Goal: Information Seeking & Learning: Learn about a topic

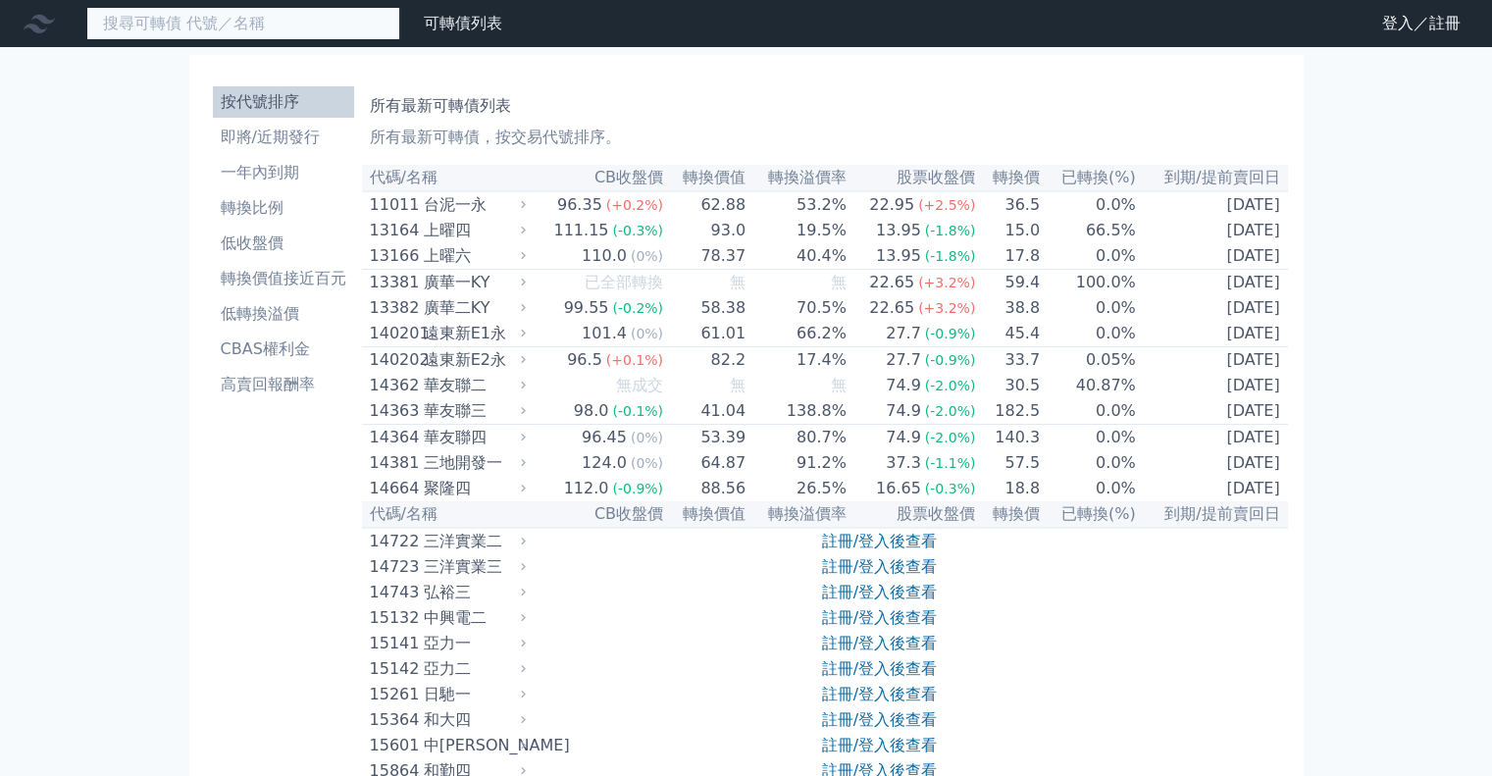
click at [334, 27] on input at bounding box center [243, 23] width 314 height 33
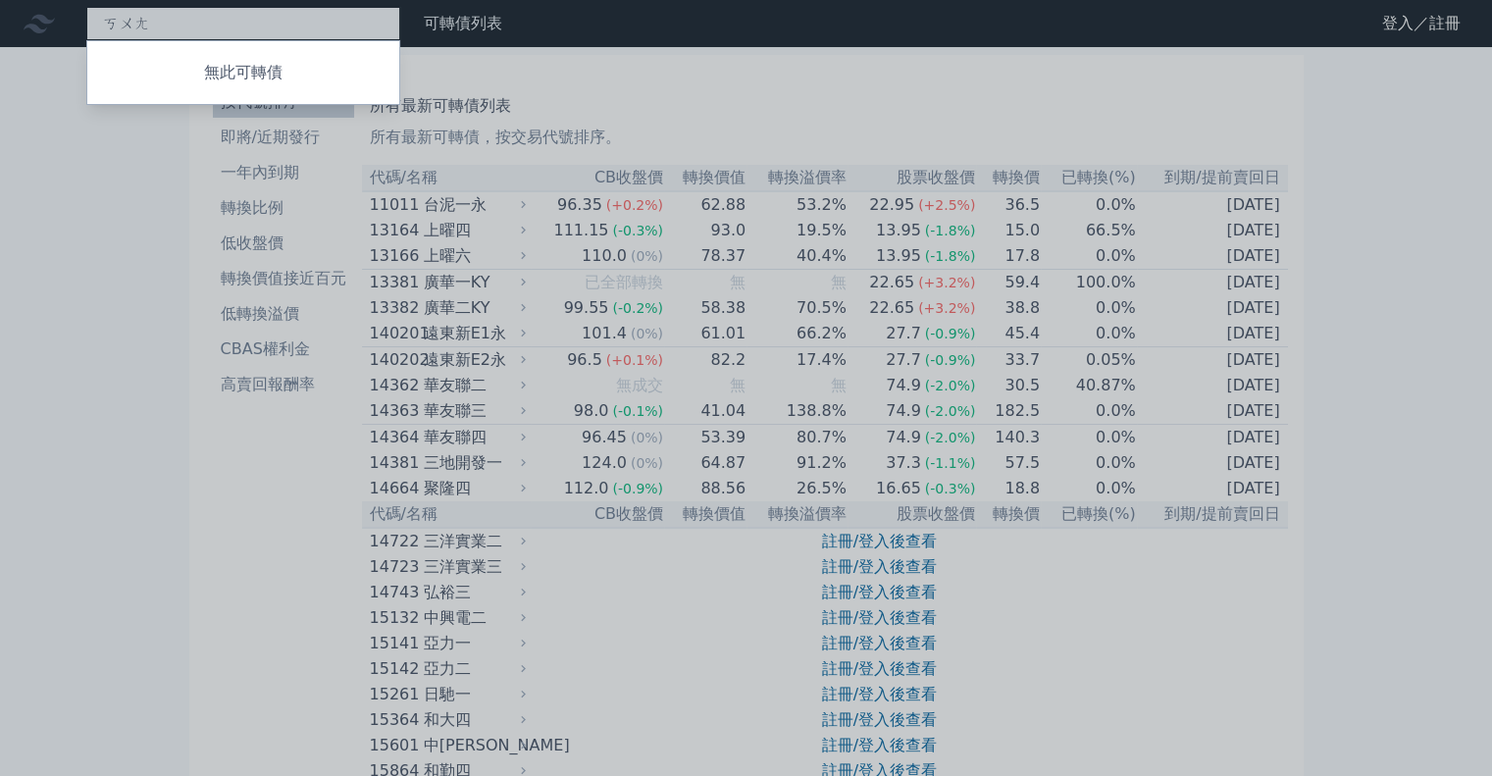
type input "俇"
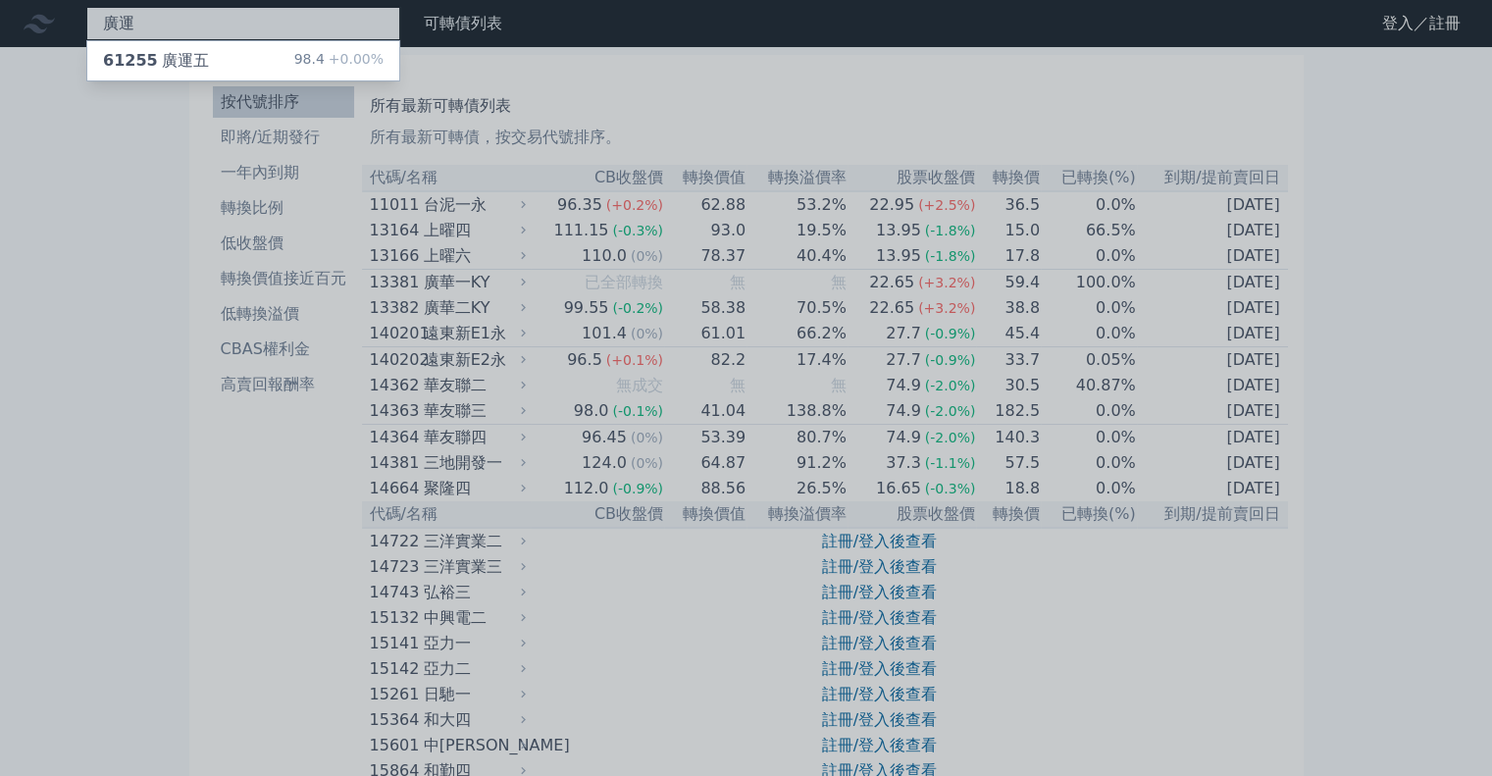
type input "廣運"
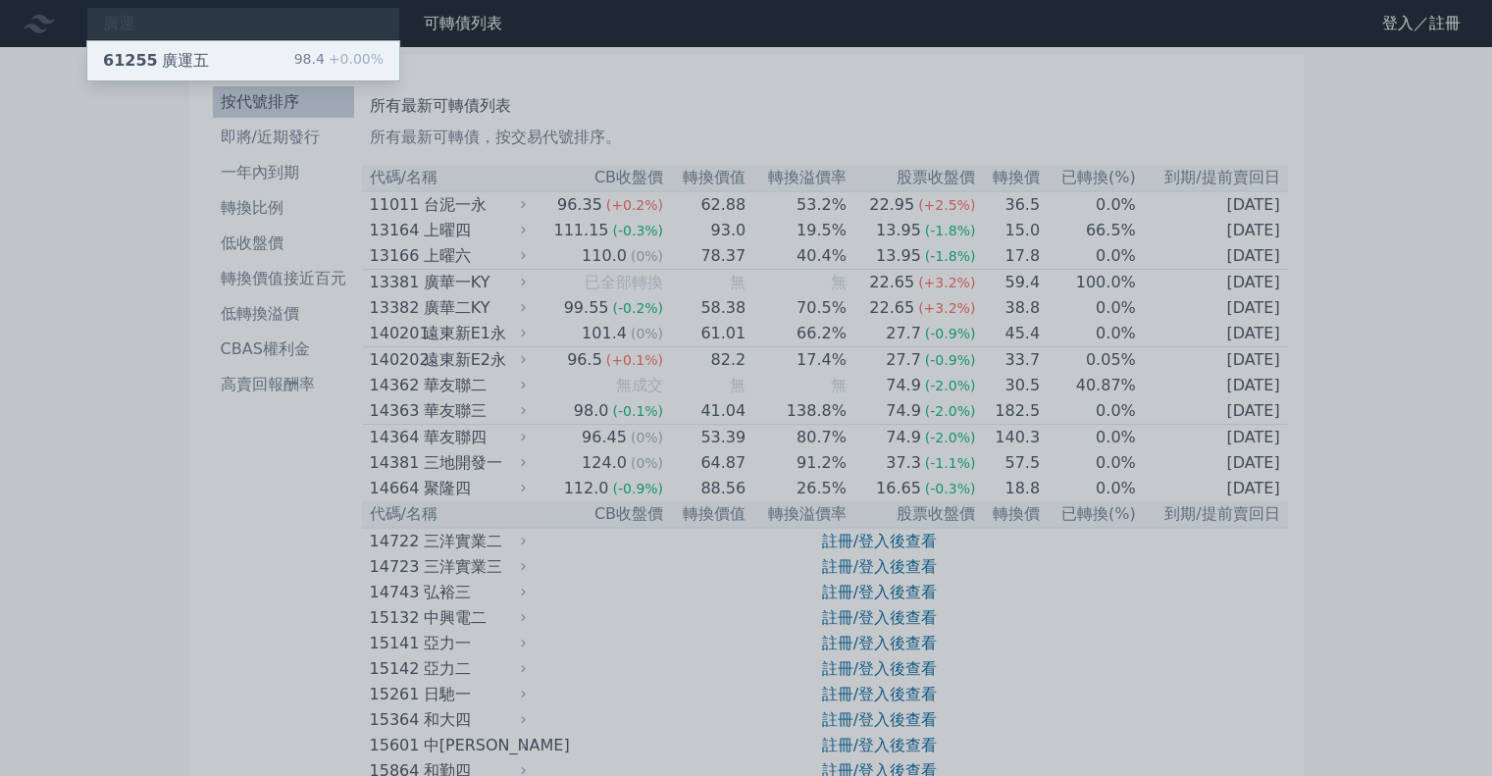
click at [217, 57] on div "61255 廣運五 98.4 +0.00%" at bounding box center [243, 60] width 312 height 39
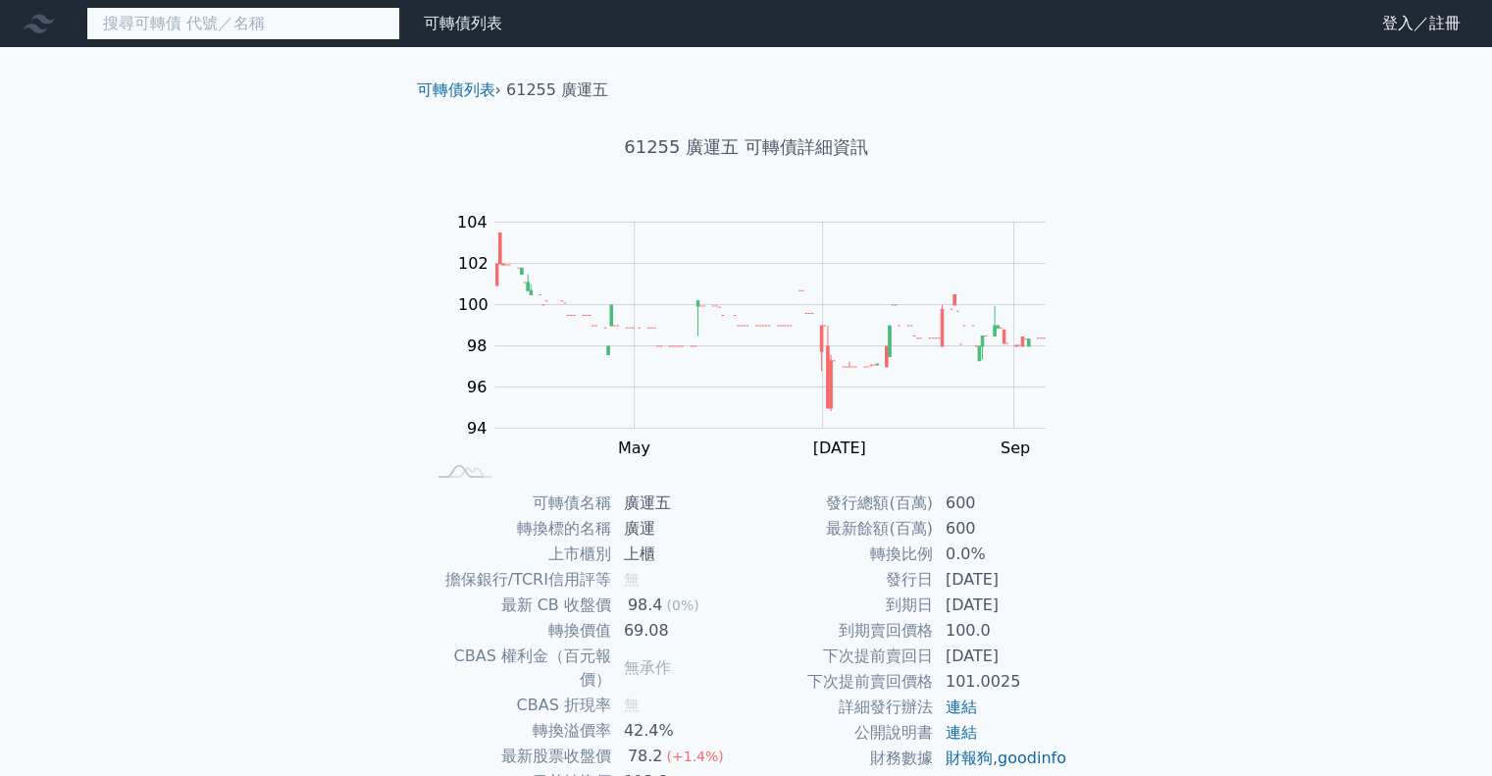
click at [257, 23] on input at bounding box center [243, 23] width 314 height 33
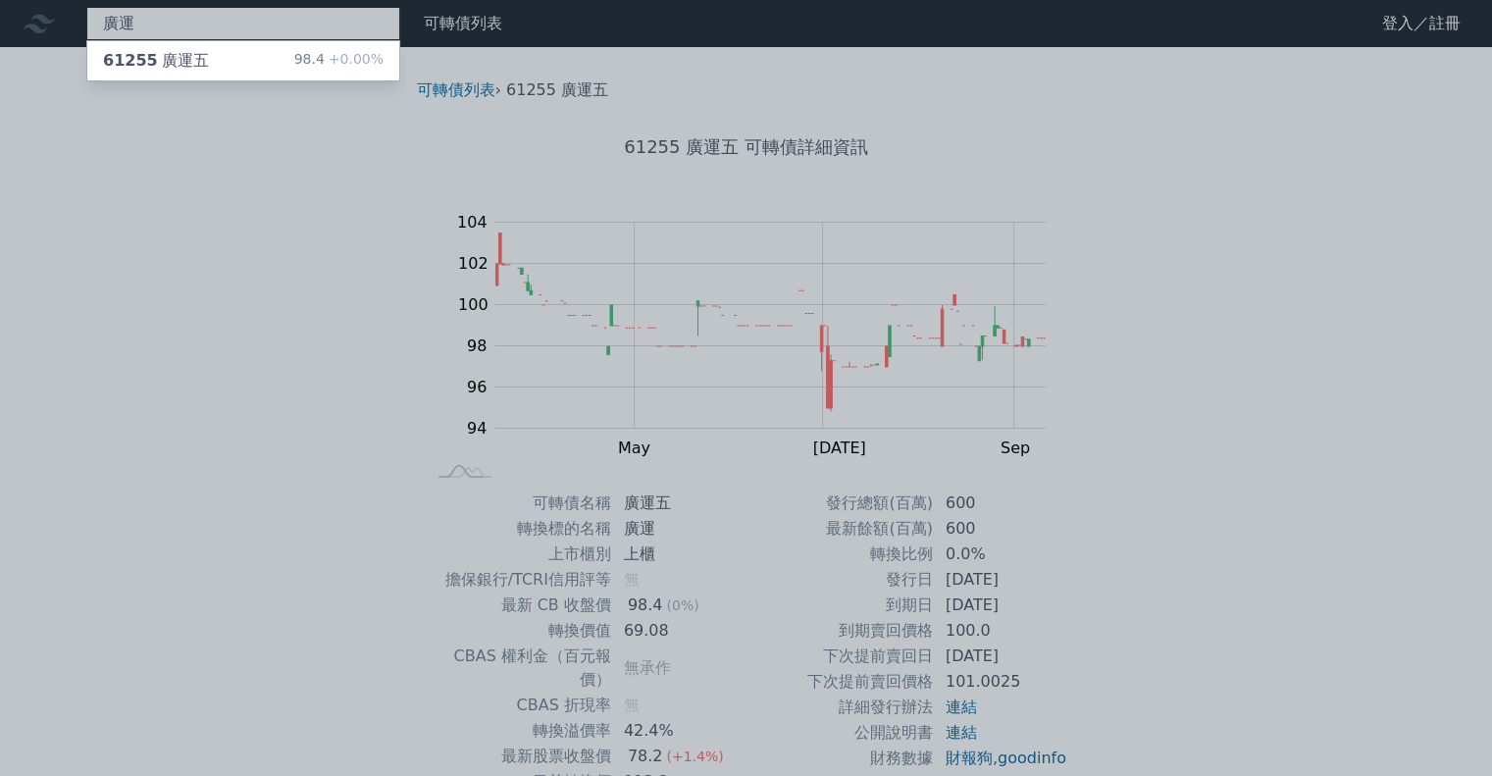
type input "廣"
type input "61255"
click at [254, 270] on div at bounding box center [746, 388] width 1492 height 776
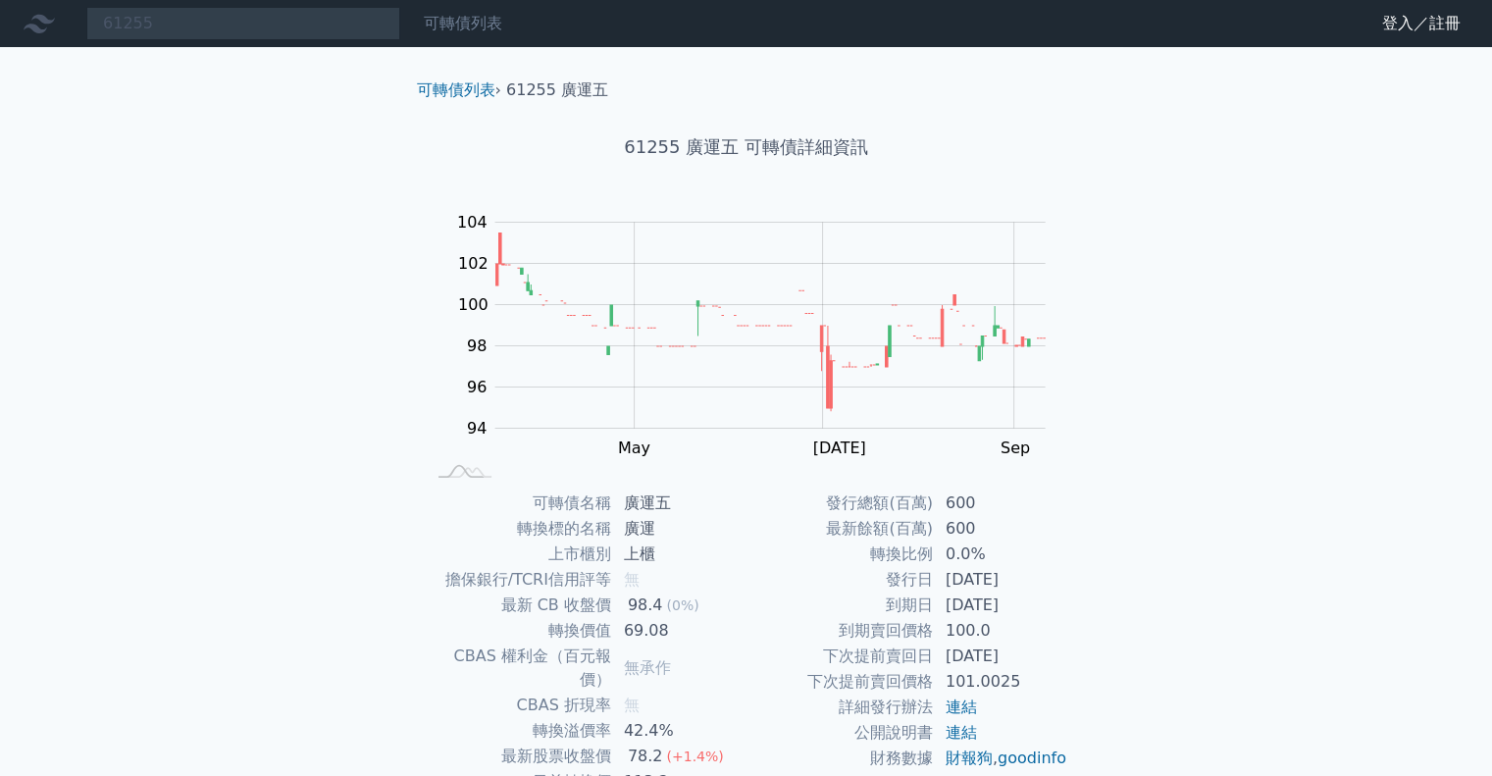
click at [442, 23] on link "可轉債列表" at bounding box center [463, 23] width 78 height 19
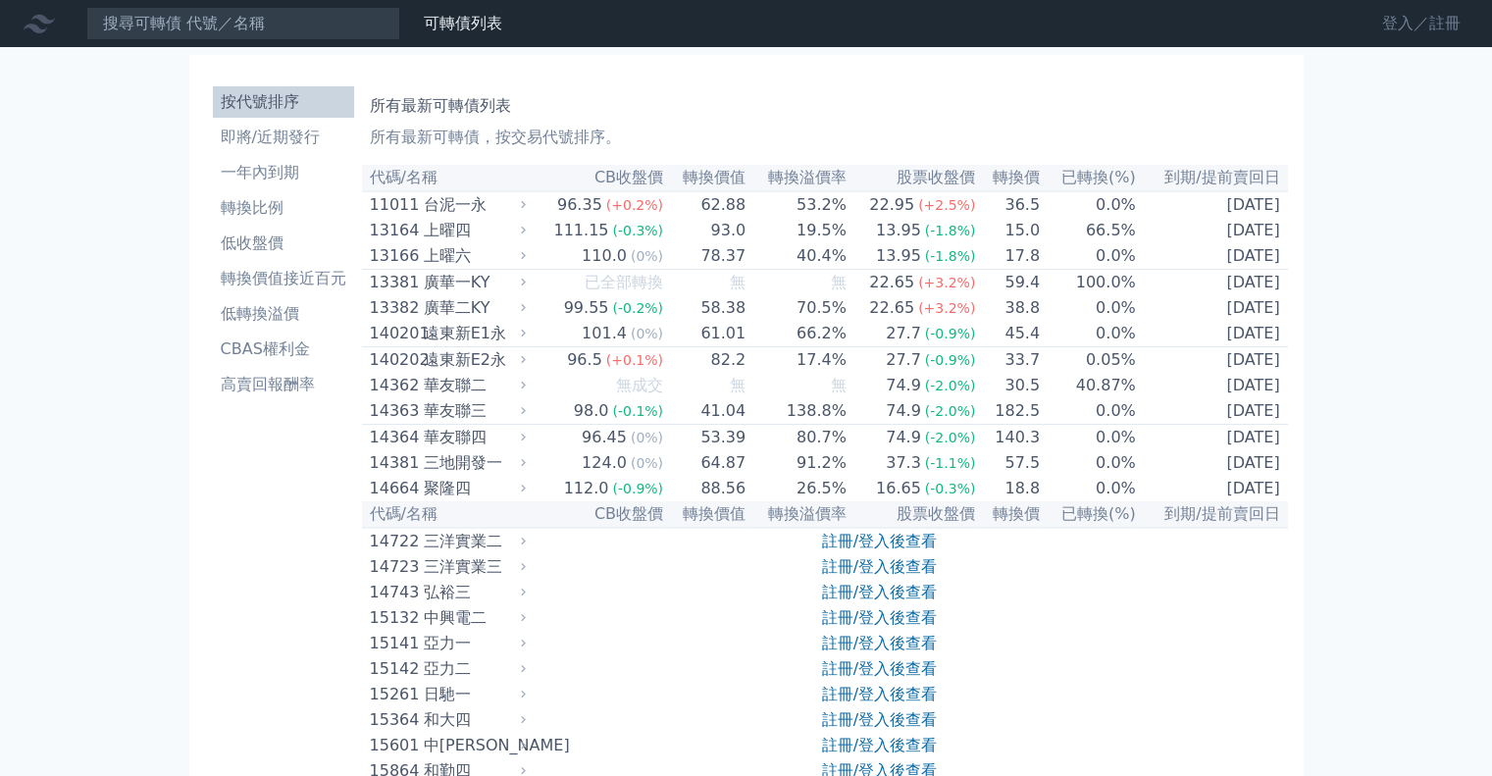
click at [1388, 26] on link "登入／註冊" at bounding box center [1422, 23] width 110 height 31
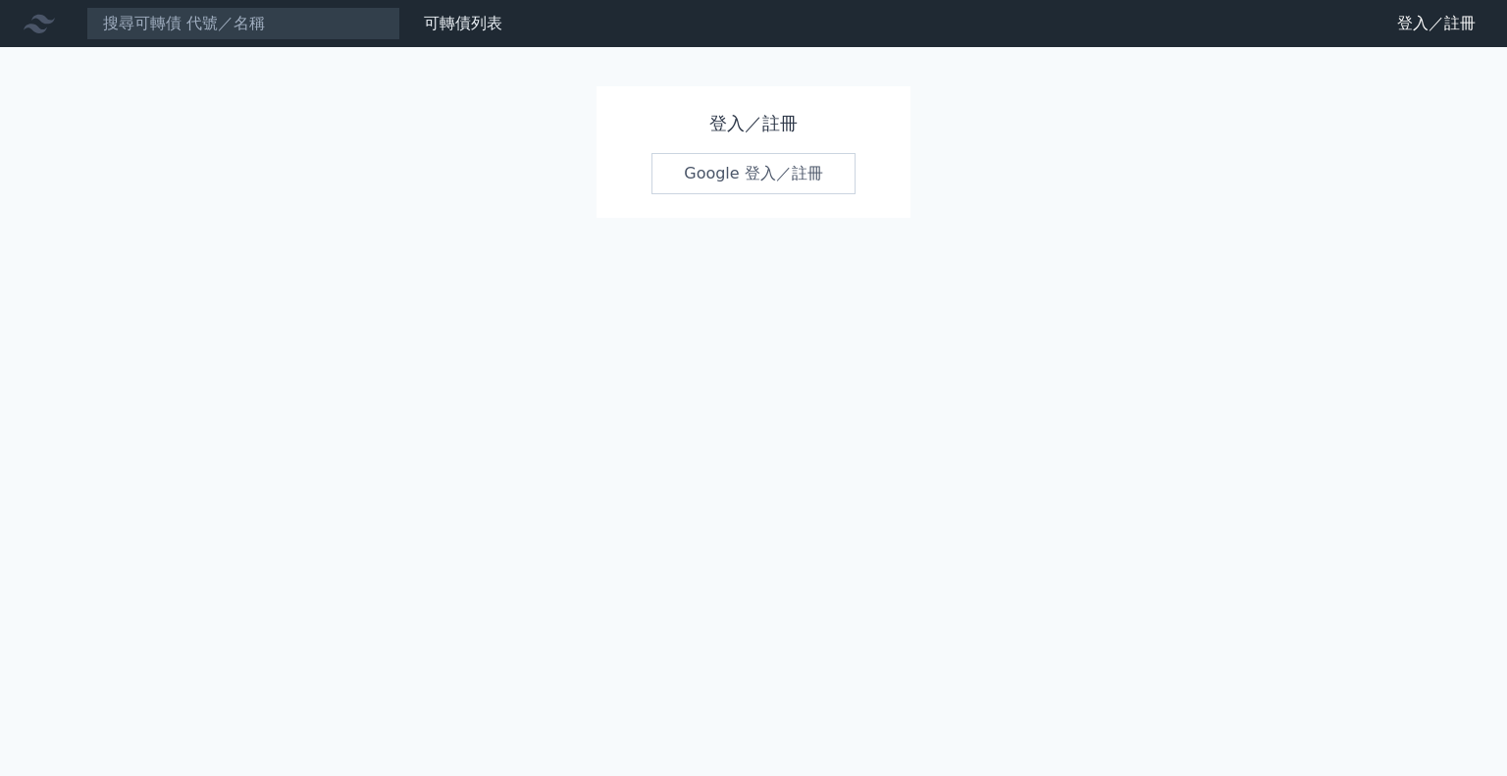
click at [772, 173] on link "Google 登入／註冊" at bounding box center [753, 173] width 204 height 41
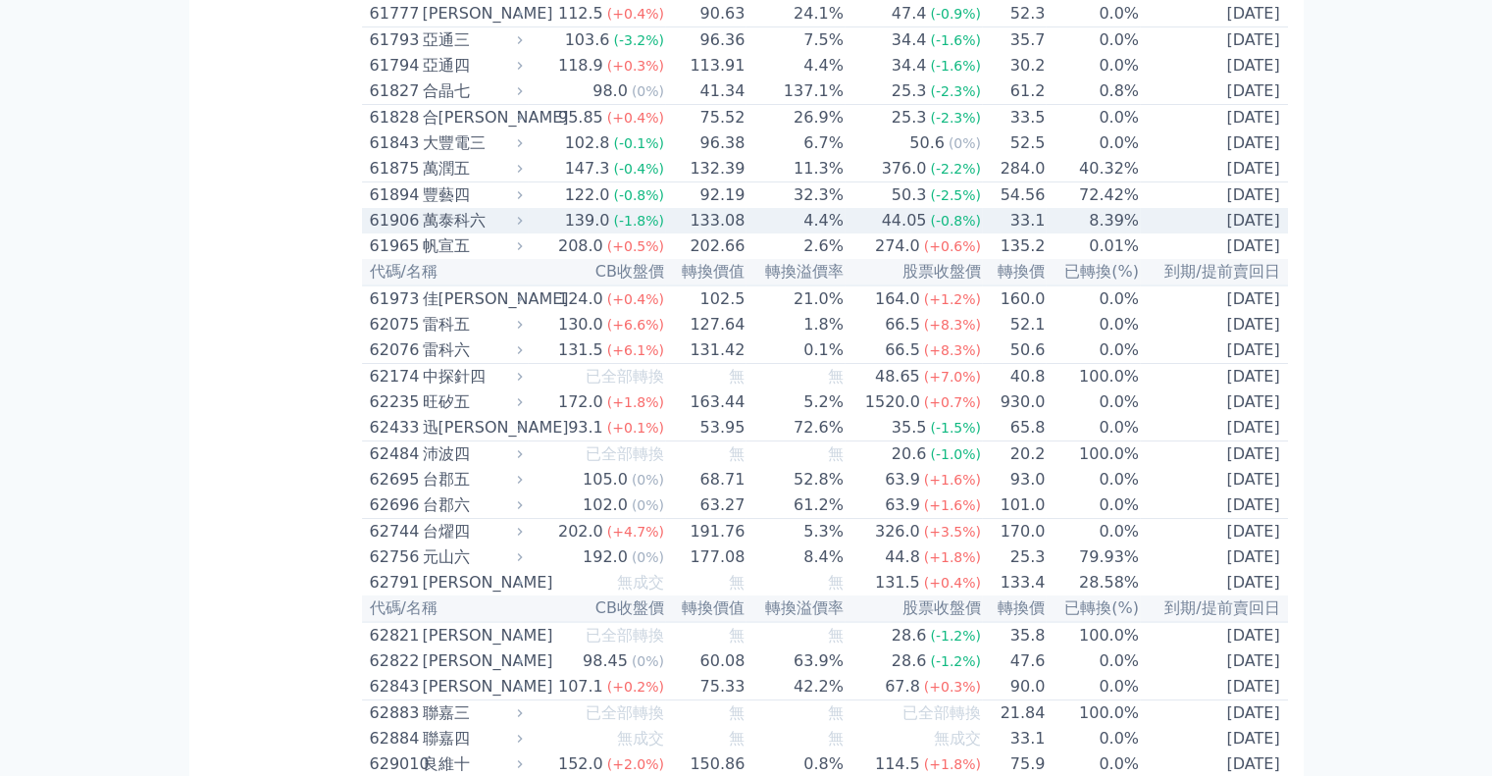
scroll to position [7259, 0]
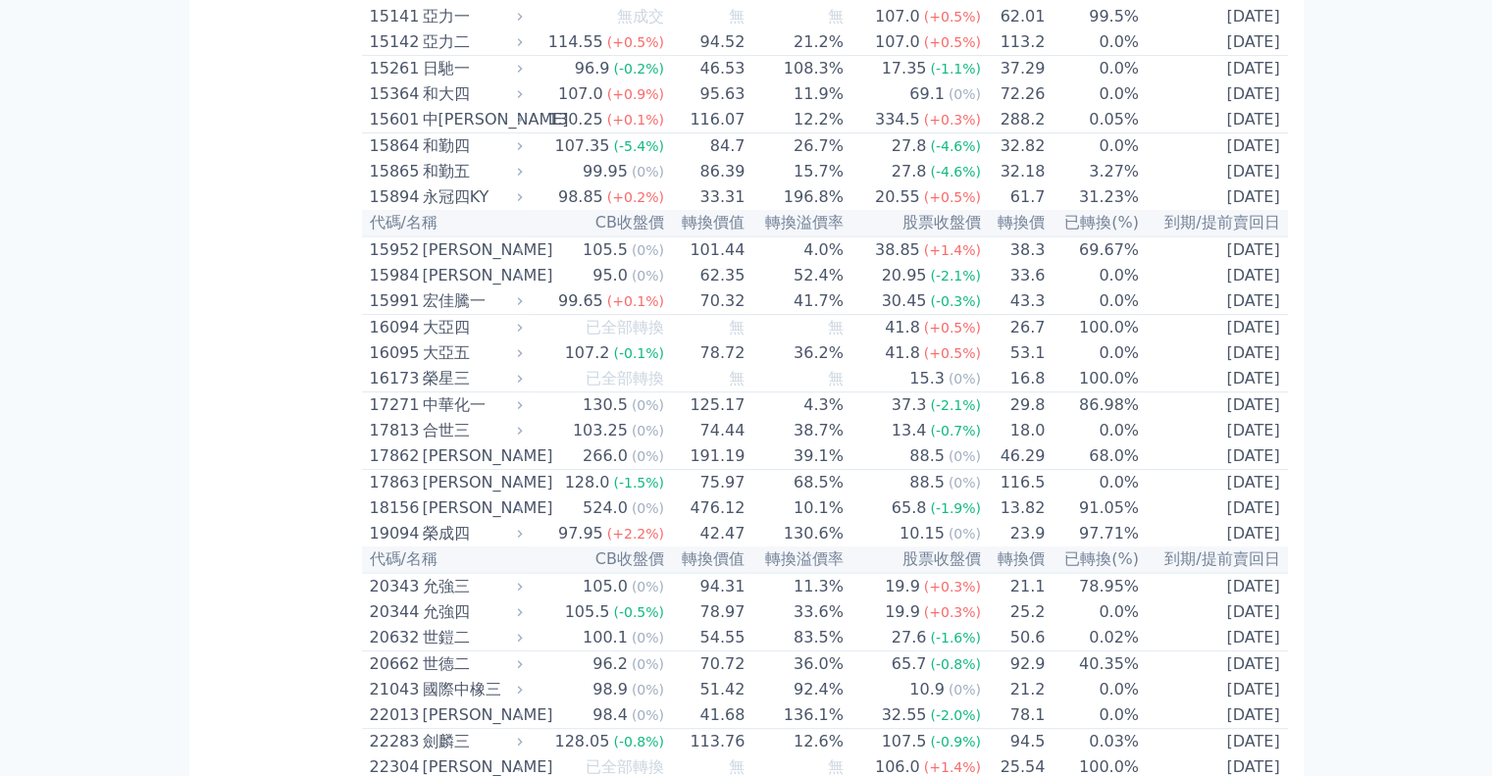
scroll to position [0, 0]
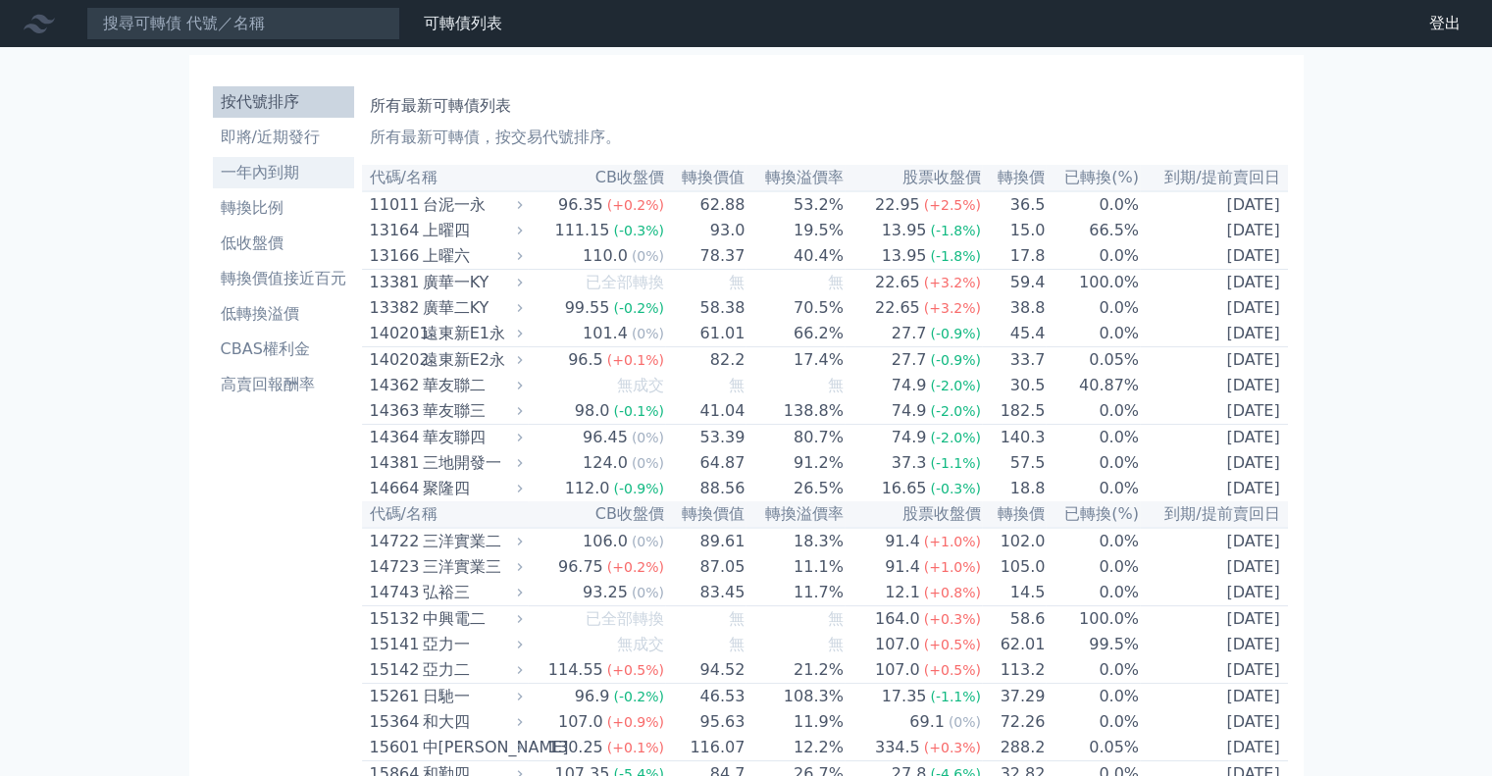
click at [287, 178] on li "一年內到期" at bounding box center [283, 173] width 141 height 24
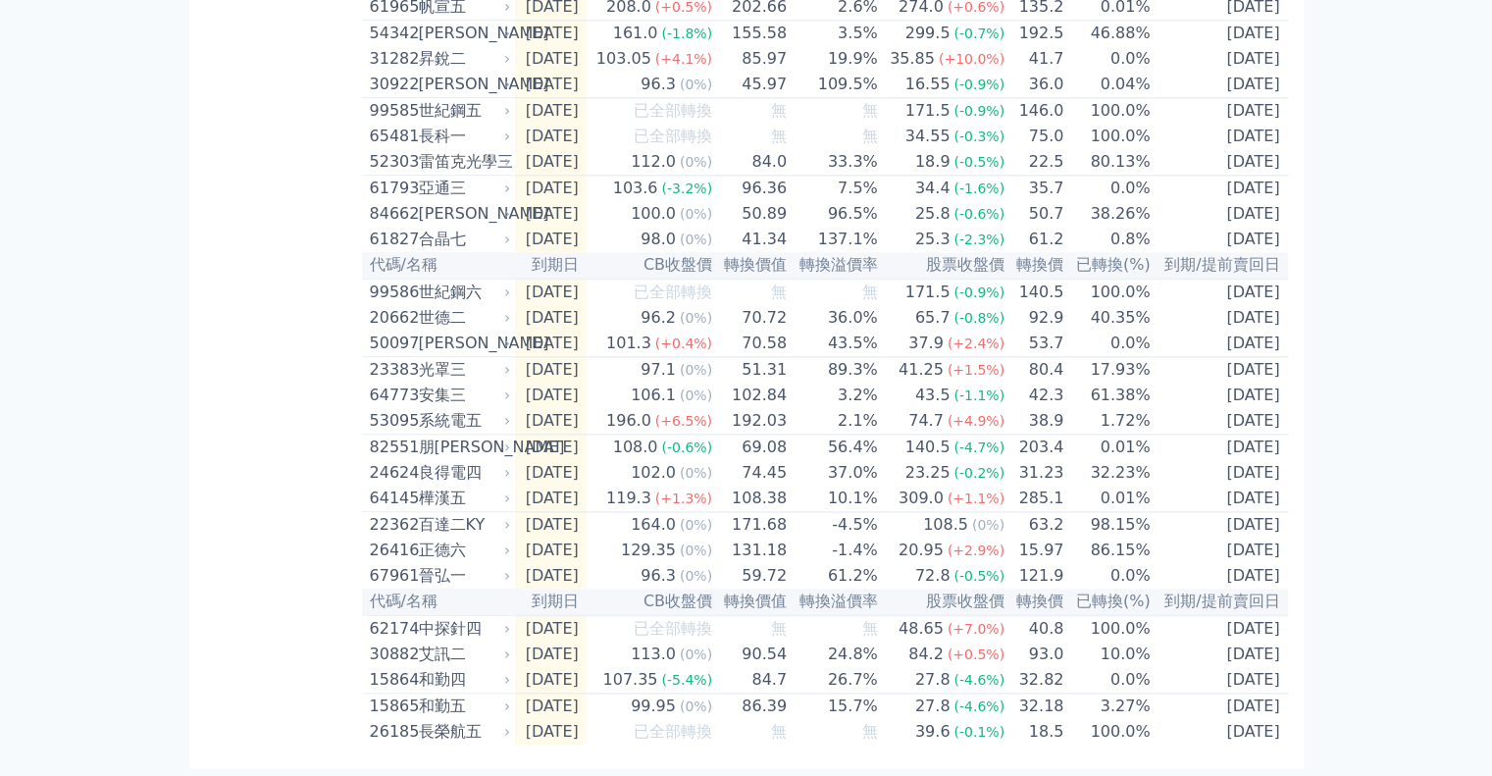
scroll to position [2836, 0]
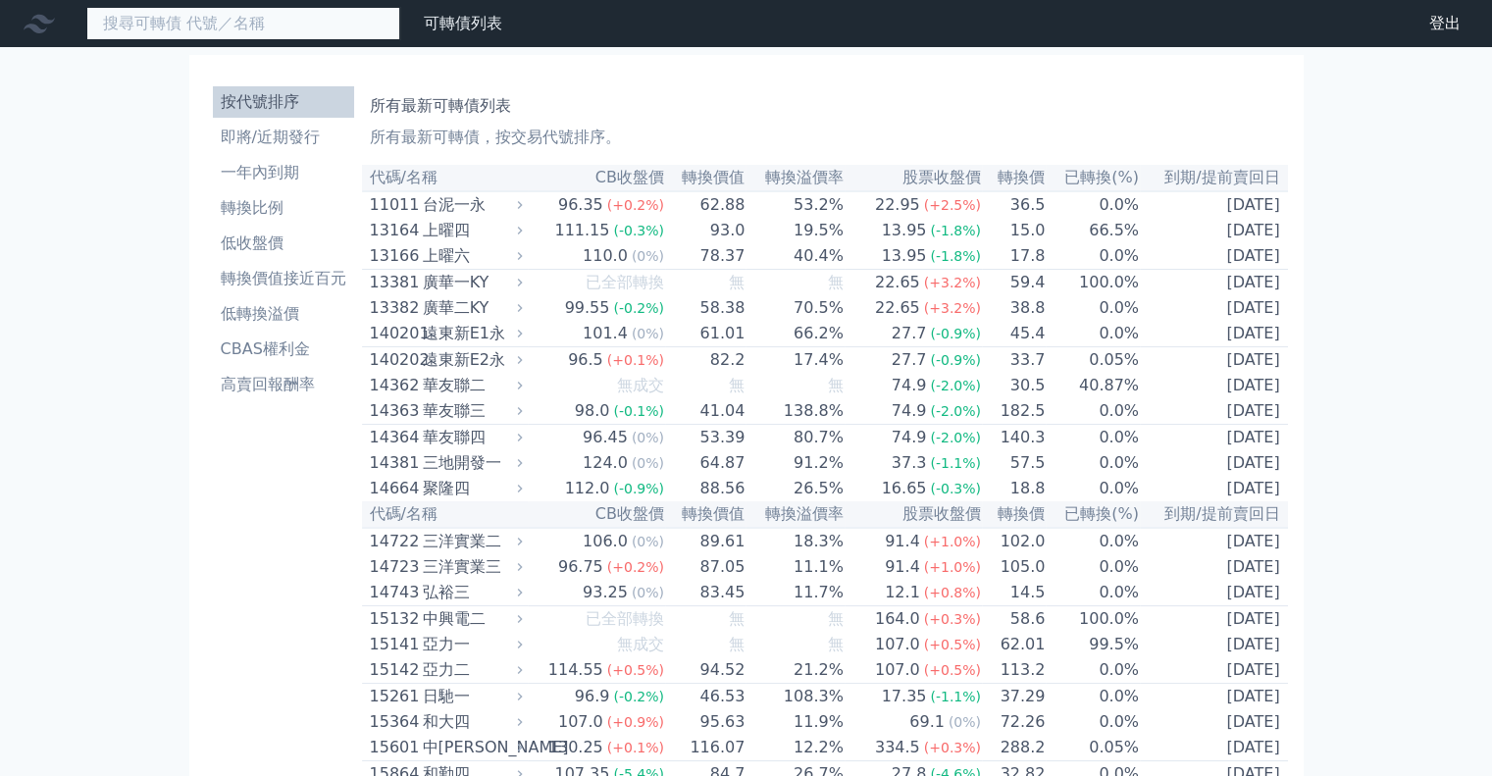
click at [306, 28] on input at bounding box center [243, 23] width 314 height 33
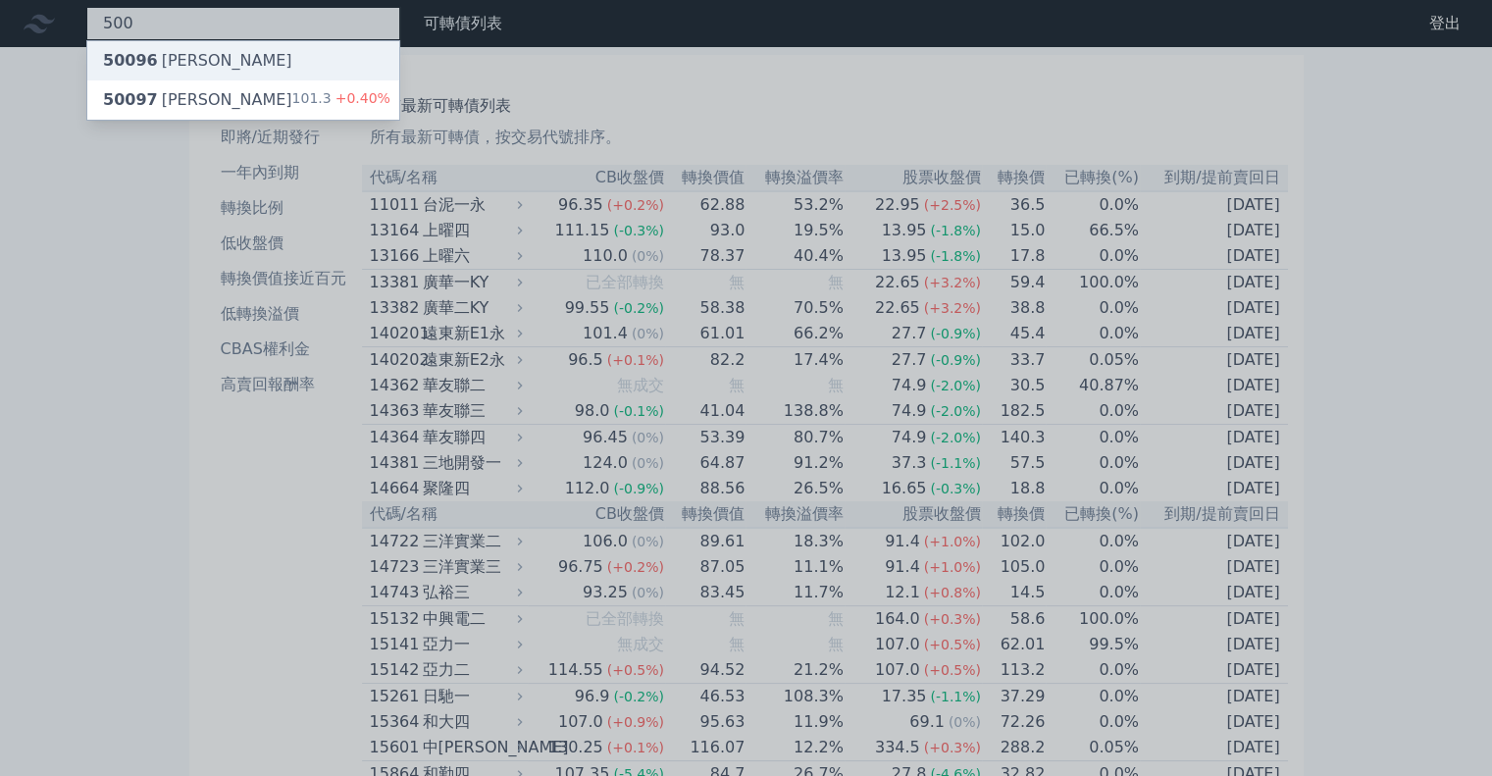
type input "500"
click at [197, 56] on div "50096 榮剛六" at bounding box center [197, 61] width 189 height 24
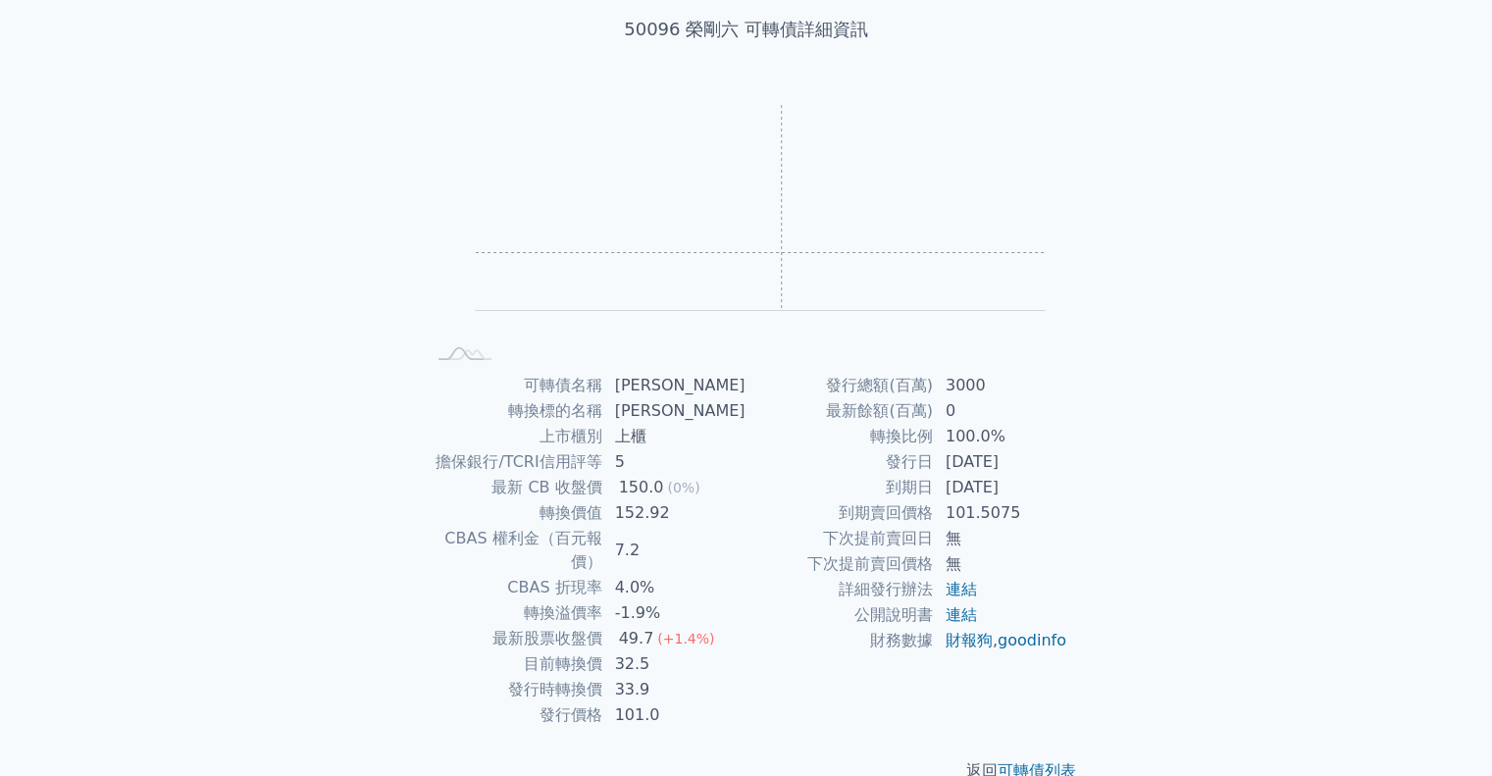
scroll to position [132, 0]
